Goal: Check status: Check status

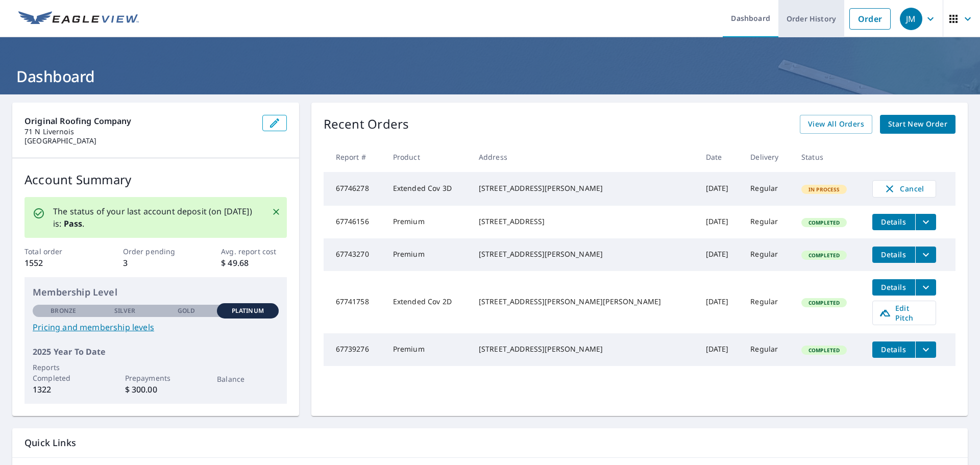
click at [792, 16] on link "Order History" at bounding box center [811, 18] width 66 height 37
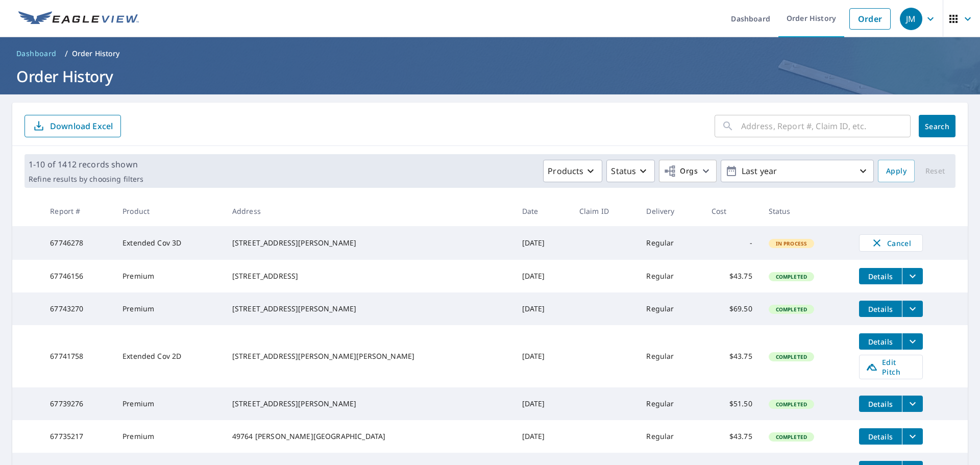
click at [755, 126] on input "text" at bounding box center [825, 126] width 169 height 29
paste input "3645"
type input "3645"
click button "Search" at bounding box center [937, 126] width 37 height 22
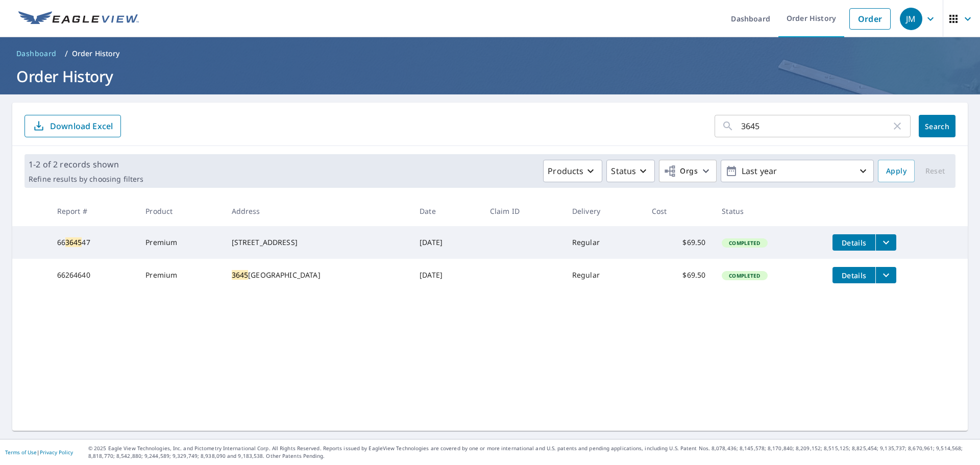
click at [242, 274] on div "[STREET_ADDRESS]" at bounding box center [318, 275] width 172 height 10
drag, startPoint x: 754, startPoint y: 125, endPoint x: 571, endPoint y: 105, distance: 184.3
click at [605, 110] on div "3645 ​ Search Download Excel" at bounding box center [489, 124] width 955 height 43
paste input "2259"
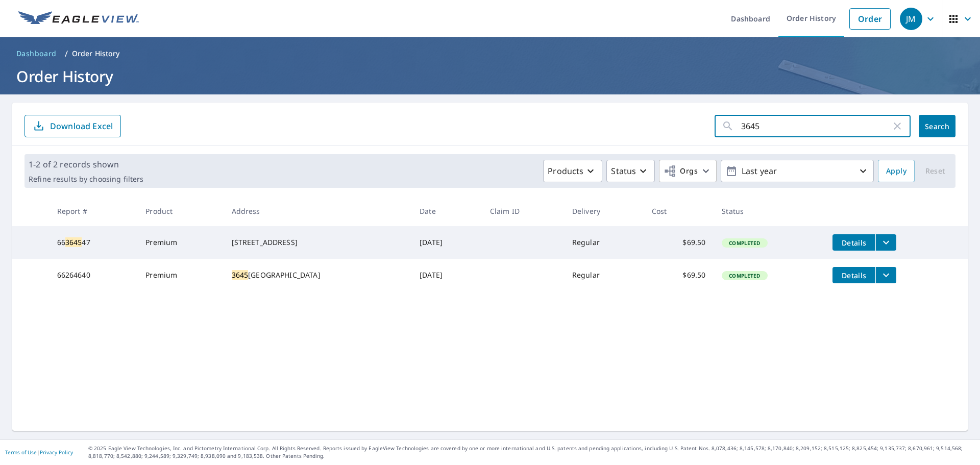
type input "2259"
click button "Search" at bounding box center [937, 126] width 37 height 22
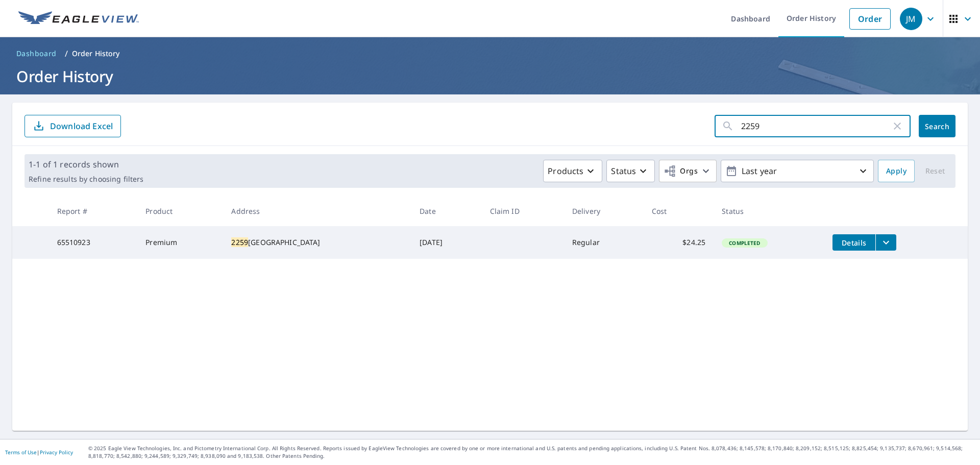
drag, startPoint x: 773, startPoint y: 129, endPoint x: 596, endPoint y: 114, distance: 177.7
click at [596, 114] on div "2259 ​ Search Download Excel" at bounding box center [489, 124] width 955 height 43
paste input "8653"
type input "8653"
click button "Search" at bounding box center [937, 126] width 37 height 22
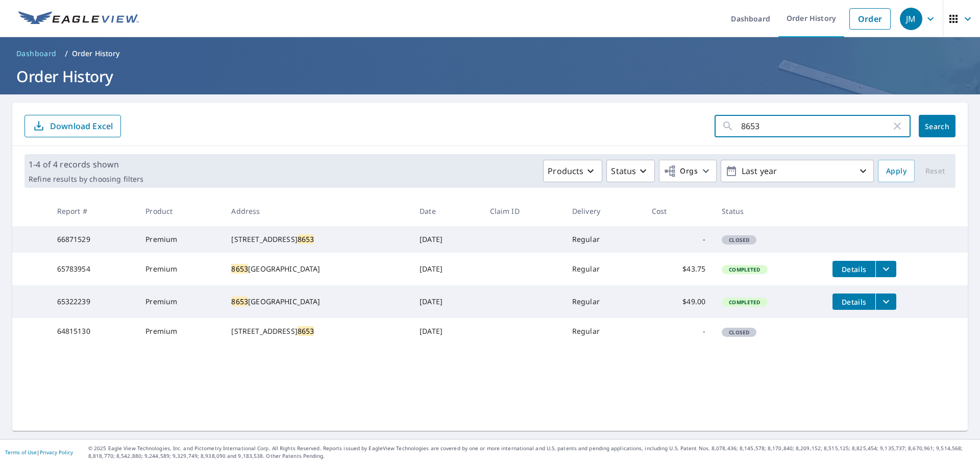
drag, startPoint x: 669, startPoint y: 130, endPoint x: 622, endPoint y: 139, distance: 47.8
click at [622, 139] on div "8653 ​ Search Download Excel" at bounding box center [489, 124] width 955 height 43
paste input "3389"
type input "3389"
click button "Search" at bounding box center [937, 126] width 37 height 22
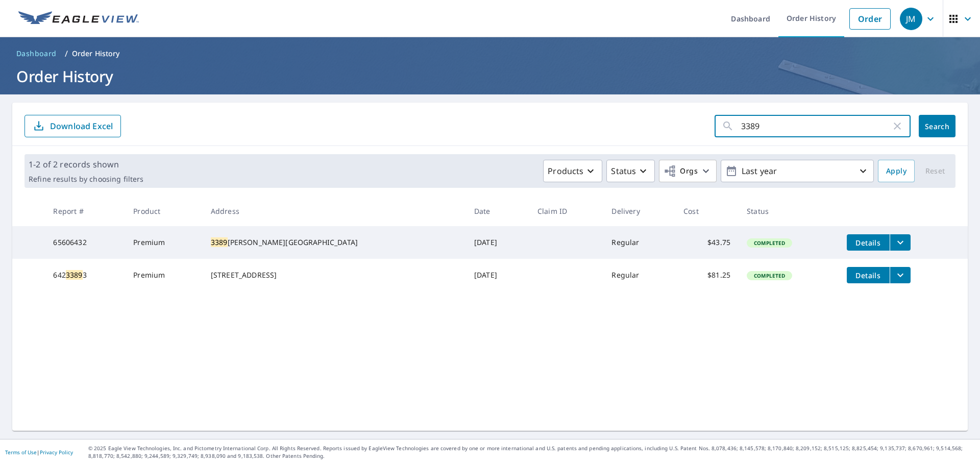
drag, startPoint x: 757, startPoint y: 126, endPoint x: 560, endPoint y: 141, distance: 197.1
click at [560, 141] on div "3389 ​ Search Download Excel" at bounding box center [489, 124] width 955 height 43
paste input "1629"
type input "1629"
click button "Search" at bounding box center [937, 126] width 37 height 22
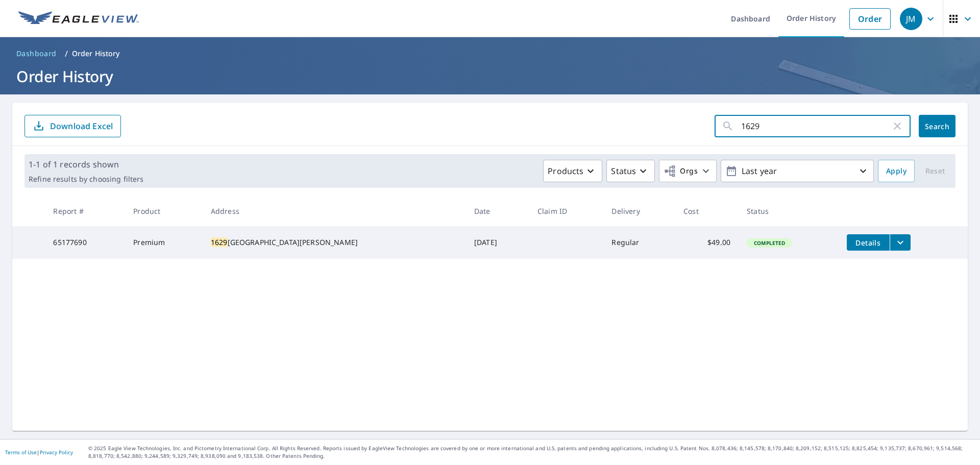
drag, startPoint x: 714, startPoint y: 120, endPoint x: 662, endPoint y: 119, distance: 51.6
click at [663, 119] on form "1629 ​ Search Download Excel" at bounding box center [489, 126] width 931 height 22
paste input "7350"
type input "7350"
click button "Search" at bounding box center [937, 126] width 37 height 22
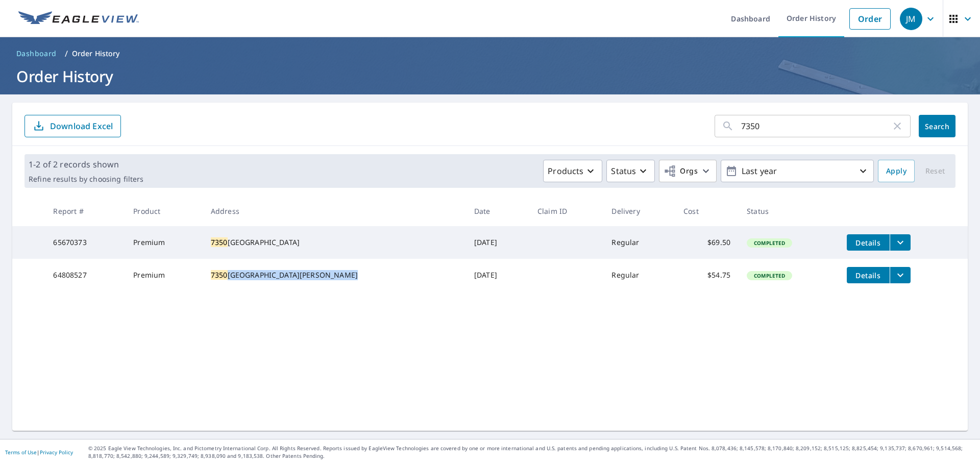
drag, startPoint x: 243, startPoint y: 281, endPoint x: 281, endPoint y: 285, distance: 38.0
click at [281, 280] on div "[STREET_ADDRESS][PERSON_NAME]" at bounding box center [334, 275] width 247 height 10
